Goal: Information Seeking & Learning: Check status

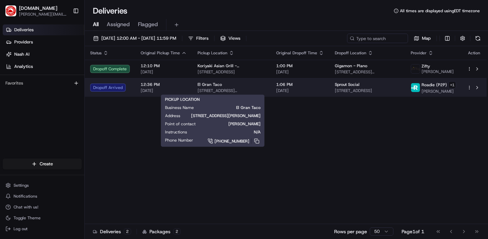
click at [266, 82] on div "El Gran Taco" at bounding box center [232, 84] width 68 height 5
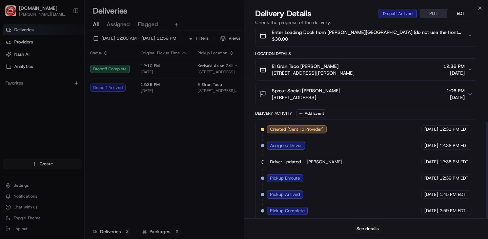
scroll to position [184, 0]
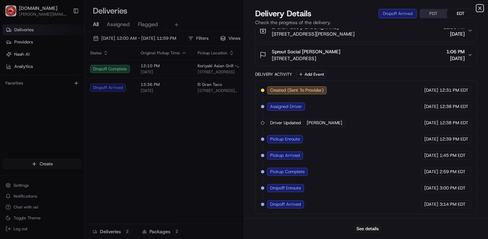
click at [481, 9] on icon "button" at bounding box center [480, 7] width 5 height 5
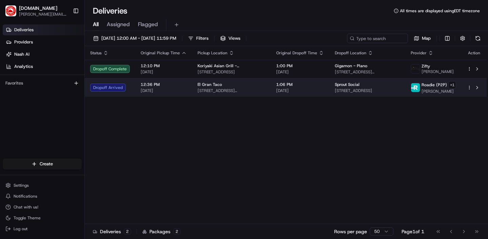
click at [245, 82] on div "El Gran Taco" at bounding box center [232, 84] width 68 height 5
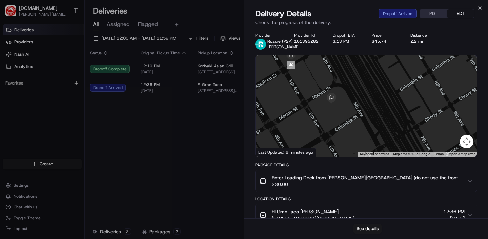
drag, startPoint x: 314, startPoint y: 126, endPoint x: 314, endPoint y: 82, distance: 43.8
click at [314, 82] on div at bounding box center [367, 105] width 222 height 101
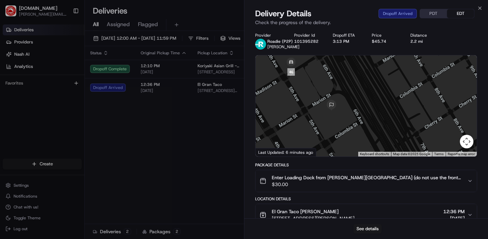
drag, startPoint x: 308, startPoint y: 103, endPoint x: 308, endPoint y: 113, distance: 9.5
click at [308, 113] on div at bounding box center [367, 105] width 222 height 101
